Goal: Find specific page/section: Find specific page/section

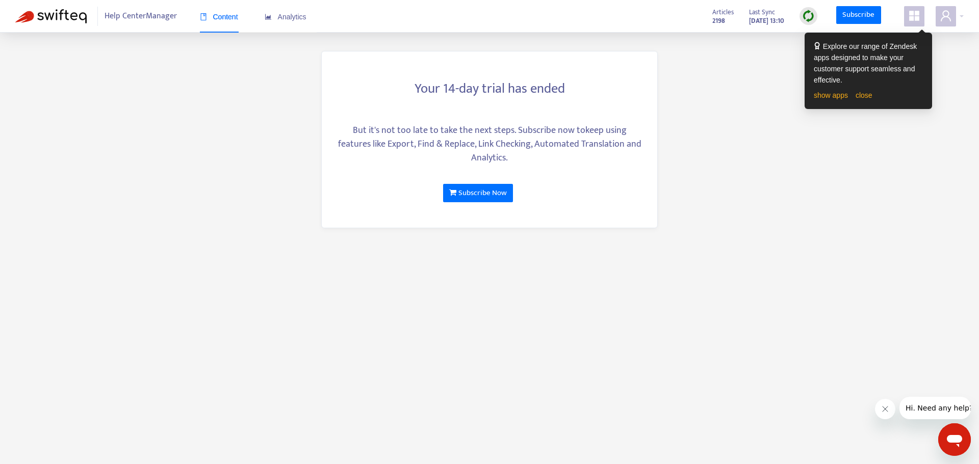
click at [923, 20] on span at bounding box center [914, 16] width 20 height 20
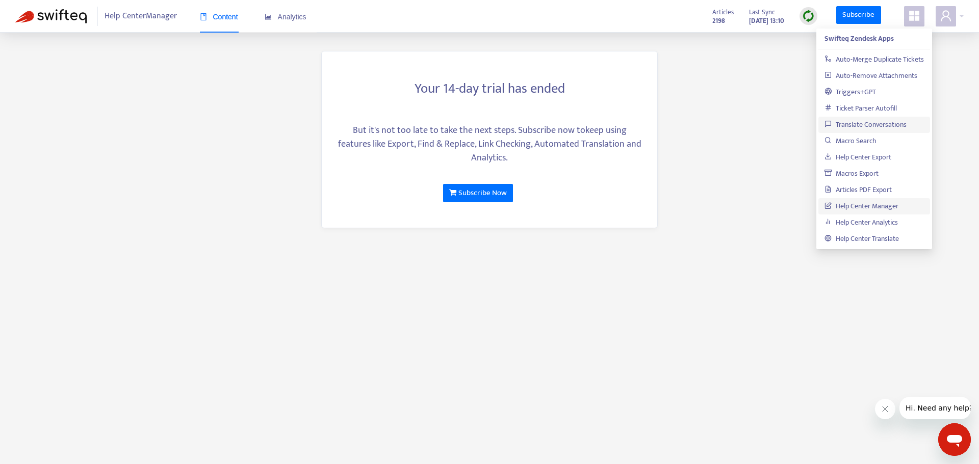
click at [873, 119] on link "Translate Conversations" at bounding box center [865, 125] width 82 height 12
